Goal: Find specific page/section: Find specific page/section

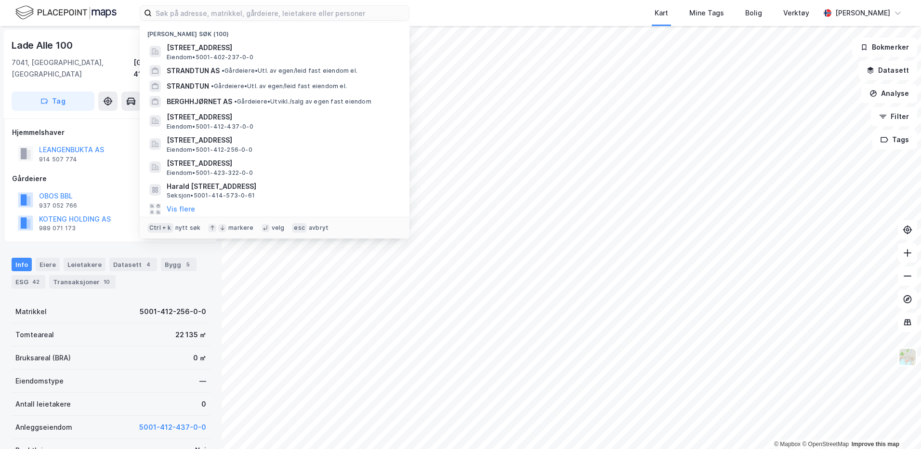
click at [368, 9] on input at bounding box center [280, 13] width 257 height 14
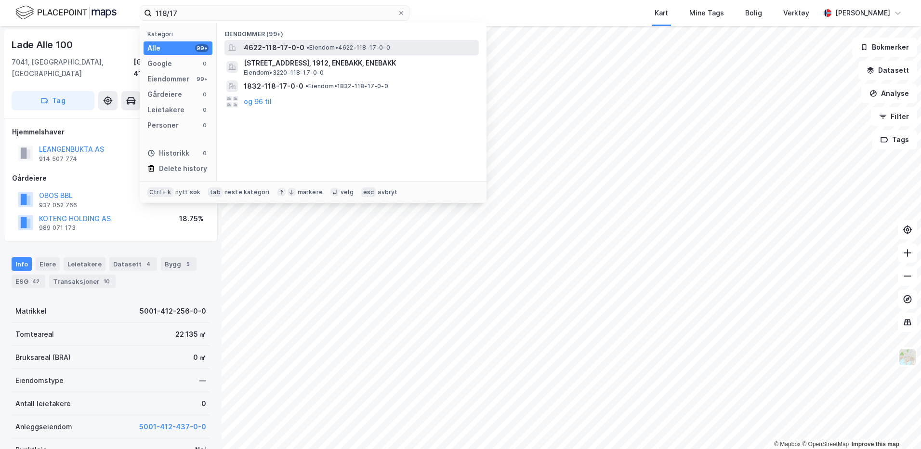
type input "118/17"
click at [340, 48] on span "• Eiendom • 4622-118-17-0-0" at bounding box center [348, 48] width 84 height 8
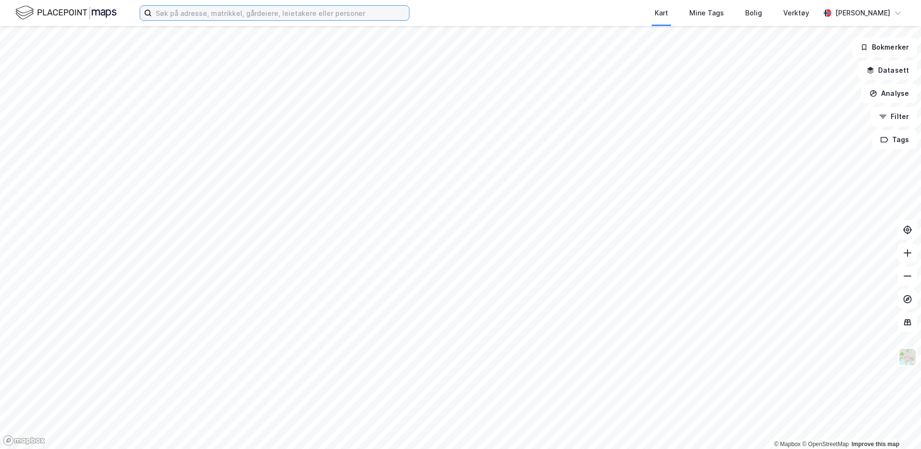
click at [264, 15] on input at bounding box center [280, 13] width 257 height 14
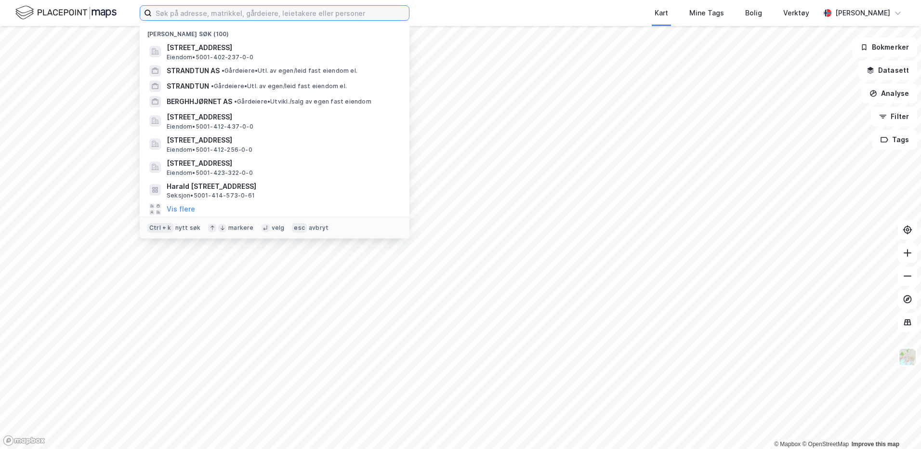
paste input "118/17"
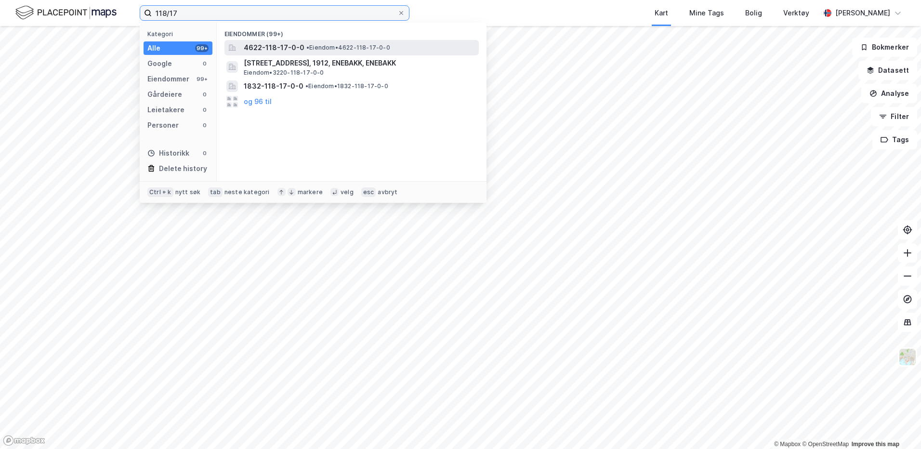
type input "118/17"
click at [257, 50] on span "4622-118-17-0-0" at bounding box center [274, 48] width 61 height 12
